Goal: Find specific page/section: Find specific page/section

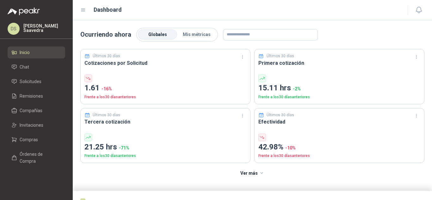
click at [27, 133] on ul "Inicio Chat Solicitudes Remisiones Compañías Invitaciones Compras Órdenes de Co…" at bounding box center [36, 107] width 73 height 123
click at [26, 138] on span "Compras" at bounding box center [29, 139] width 18 height 7
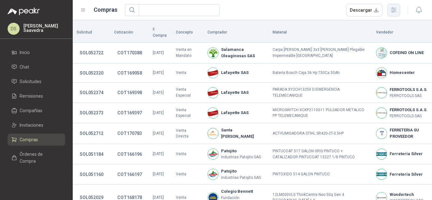
click at [395, 13] on icon "button" at bounding box center [393, 9] width 7 height 7
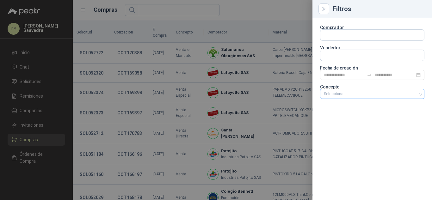
click at [354, 90] on div "Selecciona" at bounding box center [372, 94] width 104 height 10
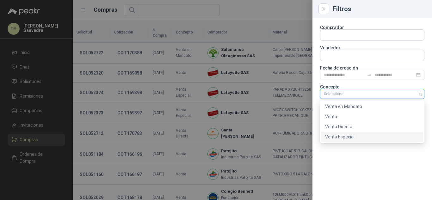
click at [352, 134] on div "Venta Especial" at bounding box center [372, 136] width 94 height 7
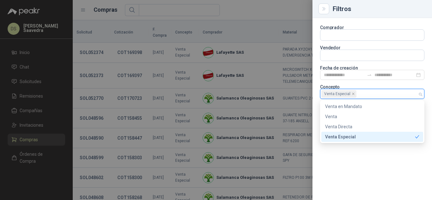
click at [266, 10] on div at bounding box center [216, 100] width 432 height 200
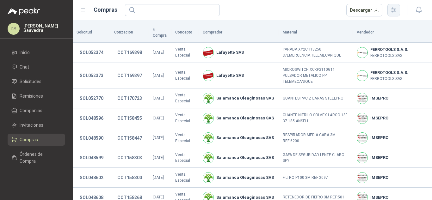
click at [396, 10] on icon "button" at bounding box center [393, 9] width 7 height 7
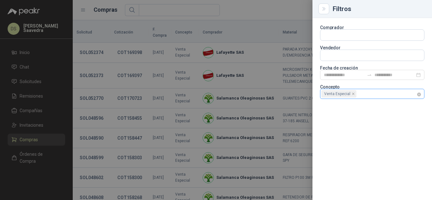
click at [421, 95] on div "Venta Especial" at bounding box center [372, 94] width 104 height 10
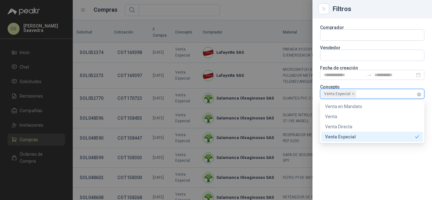
click at [409, 91] on div "Venta Especial" at bounding box center [368, 93] width 95 height 9
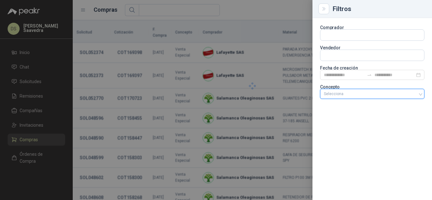
click at [394, 96] on div at bounding box center [368, 94] width 95 height 4
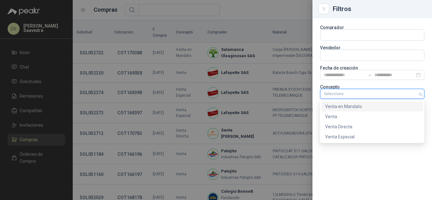
click at [371, 105] on div "Venta en Mandato" at bounding box center [372, 106] width 94 height 7
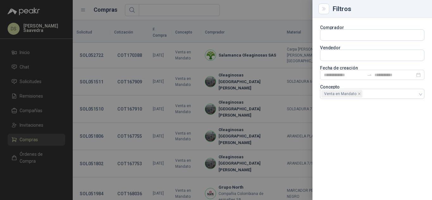
click at [271, 13] on div at bounding box center [216, 100] width 432 height 200
